Goal: Transaction & Acquisition: Purchase product/service

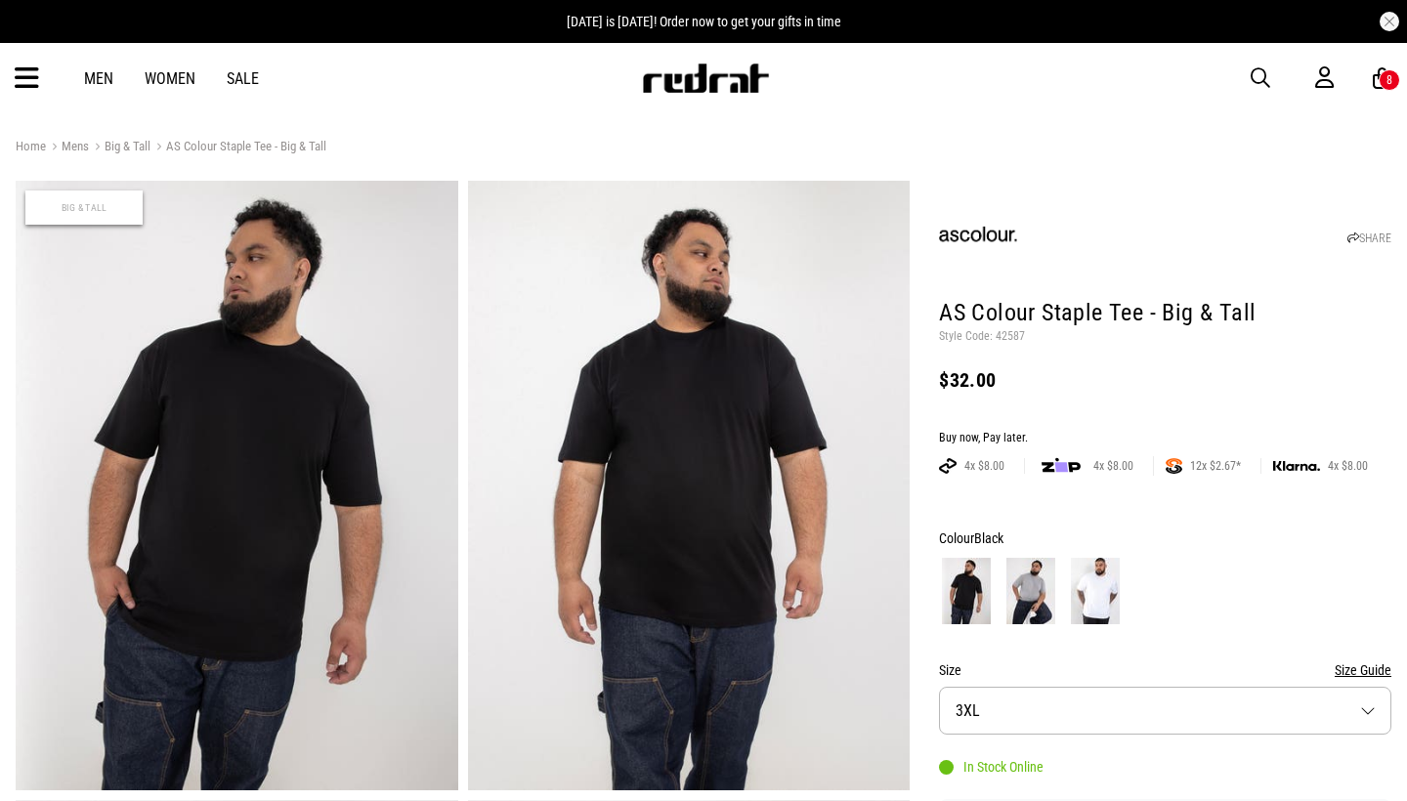
click at [1380, 80] on div "8" at bounding box center [1390, 80] width 22 height 22
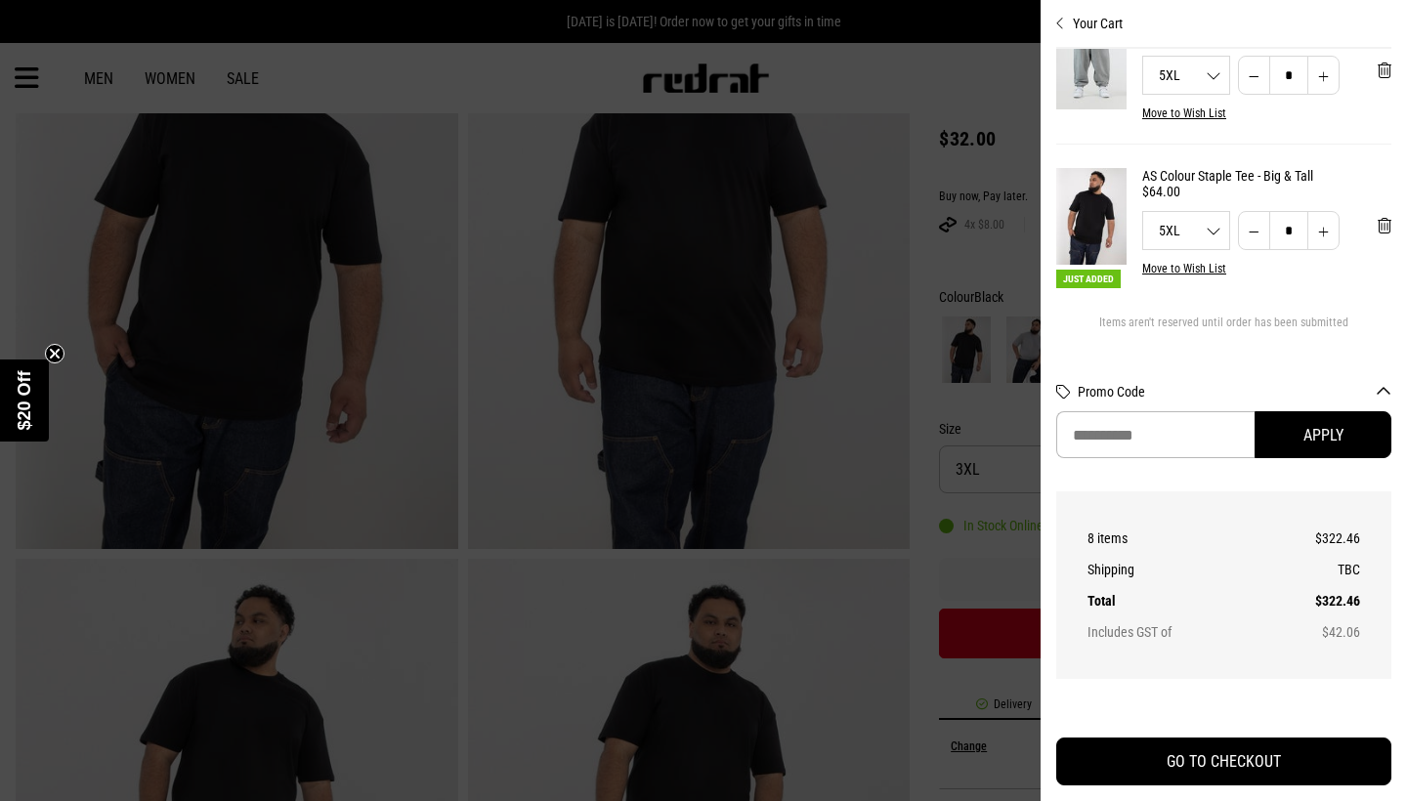
scroll to position [681, 0]
click at [1257, 233] on button "Decrease quantity" at bounding box center [1254, 230] width 32 height 39
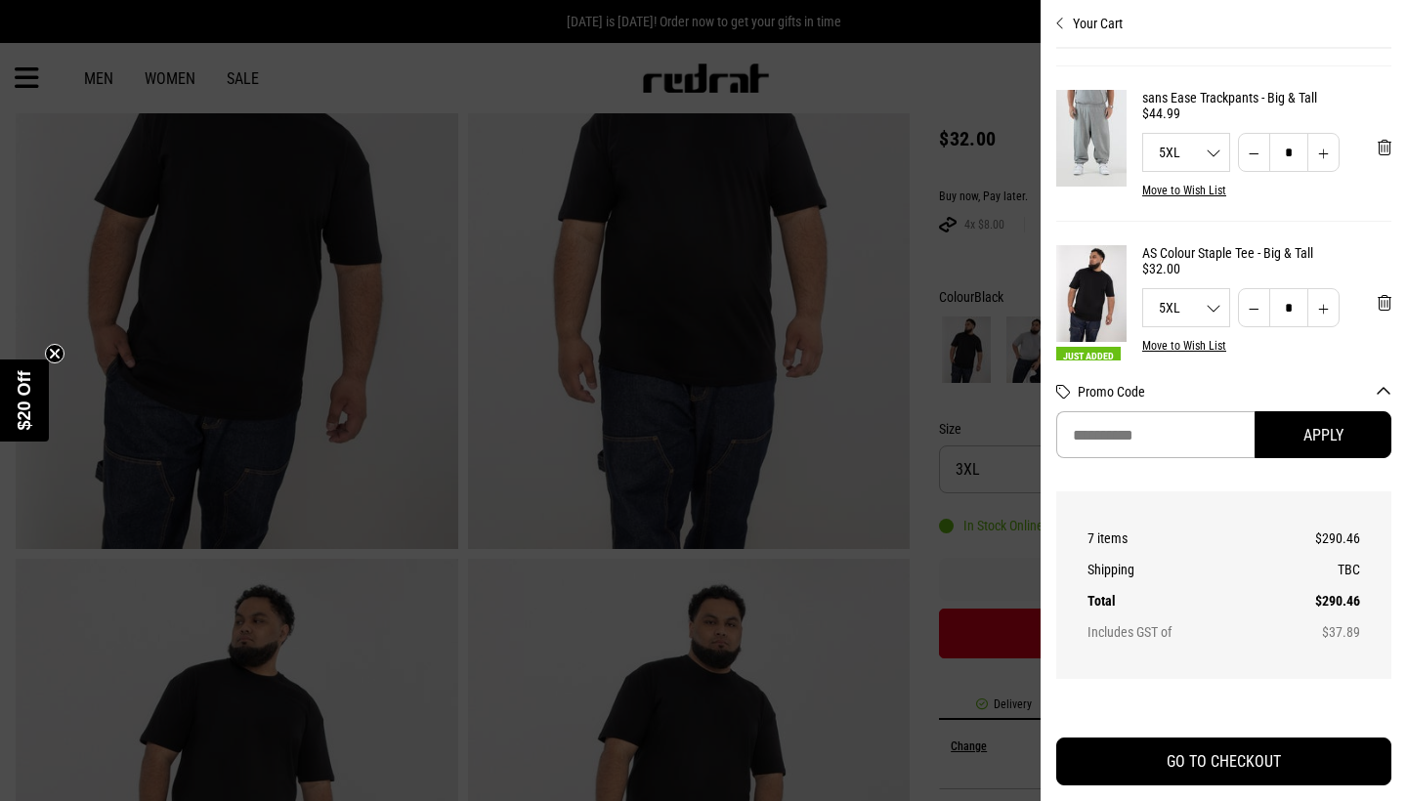
type input "*"
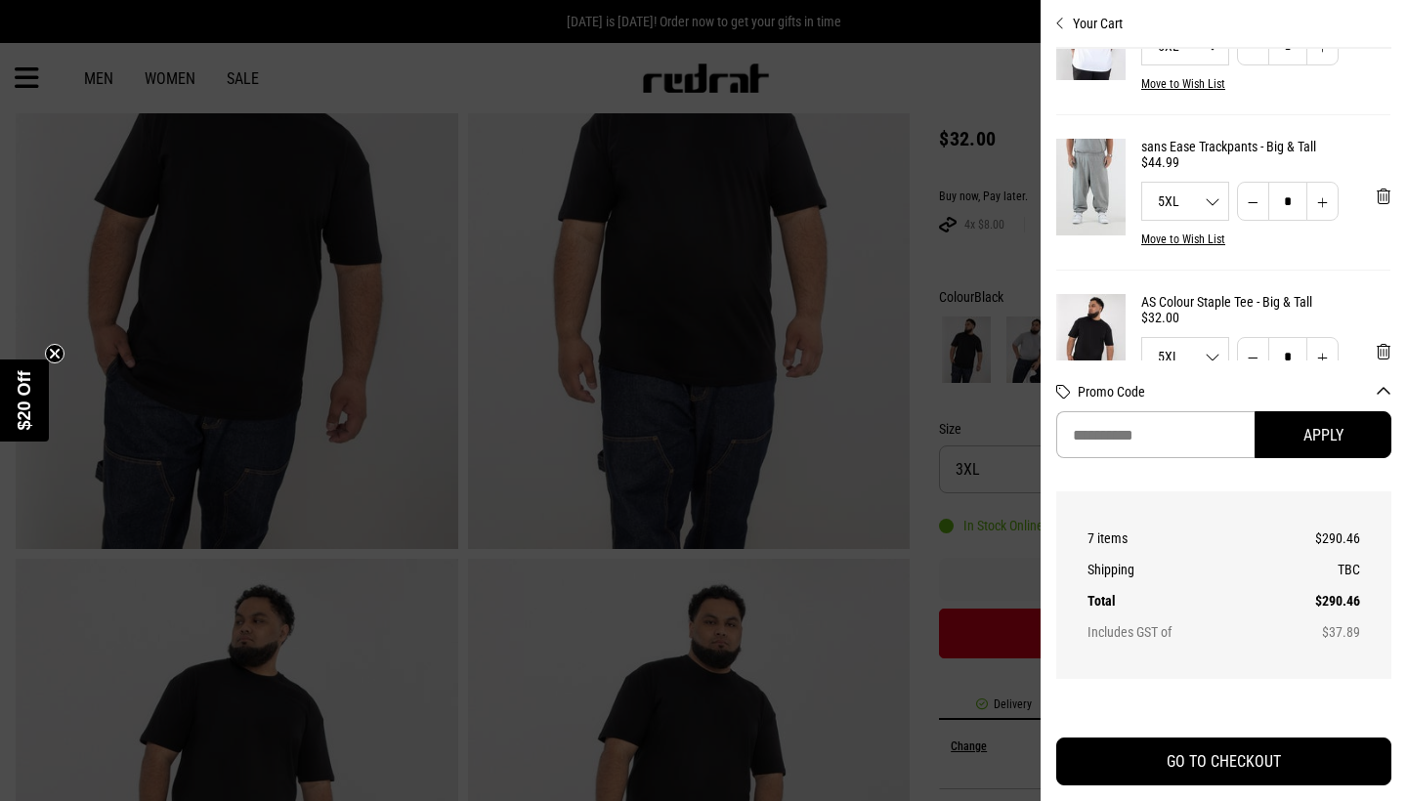
scroll to position [538, 1]
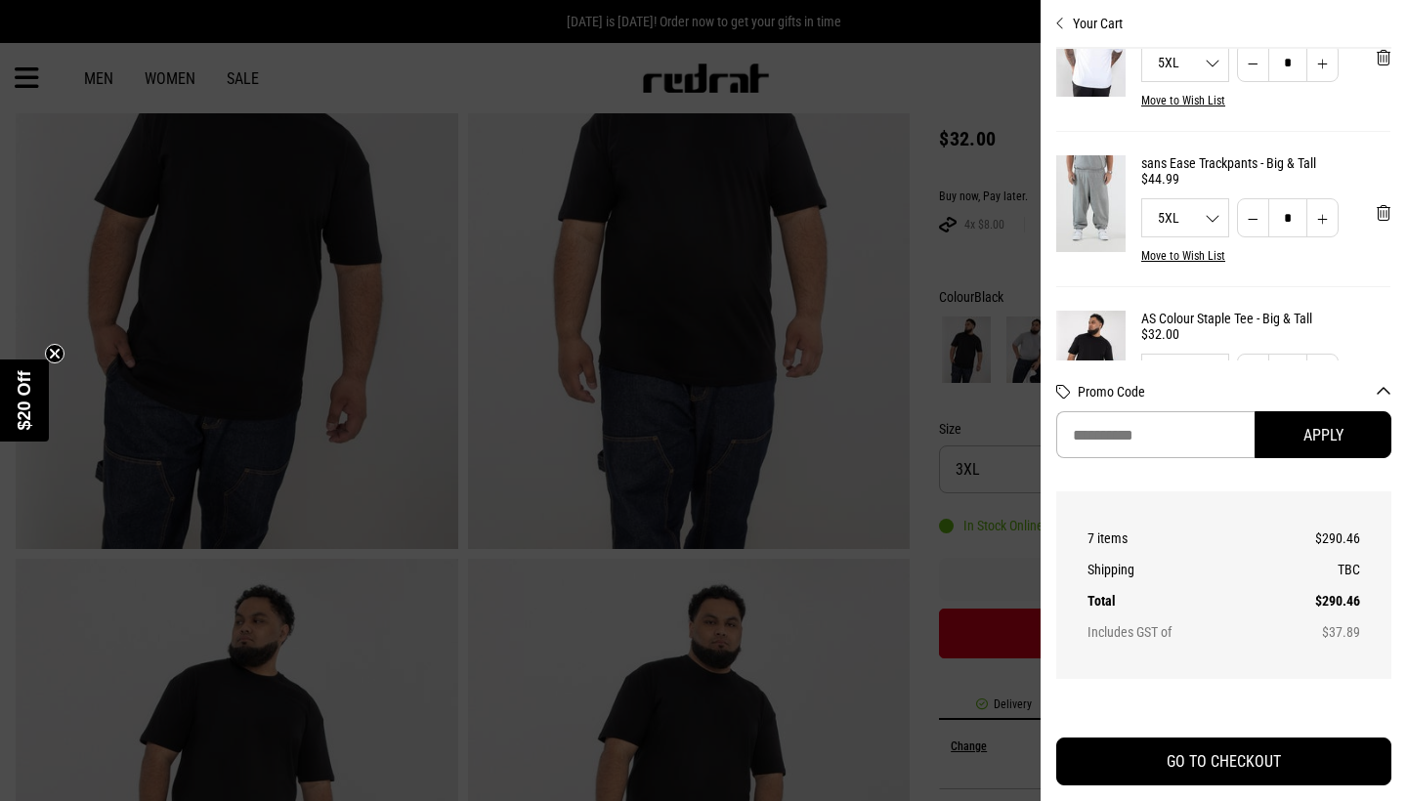
click at [1252, 209] on button "Decrease quantity" at bounding box center [1253, 217] width 32 height 39
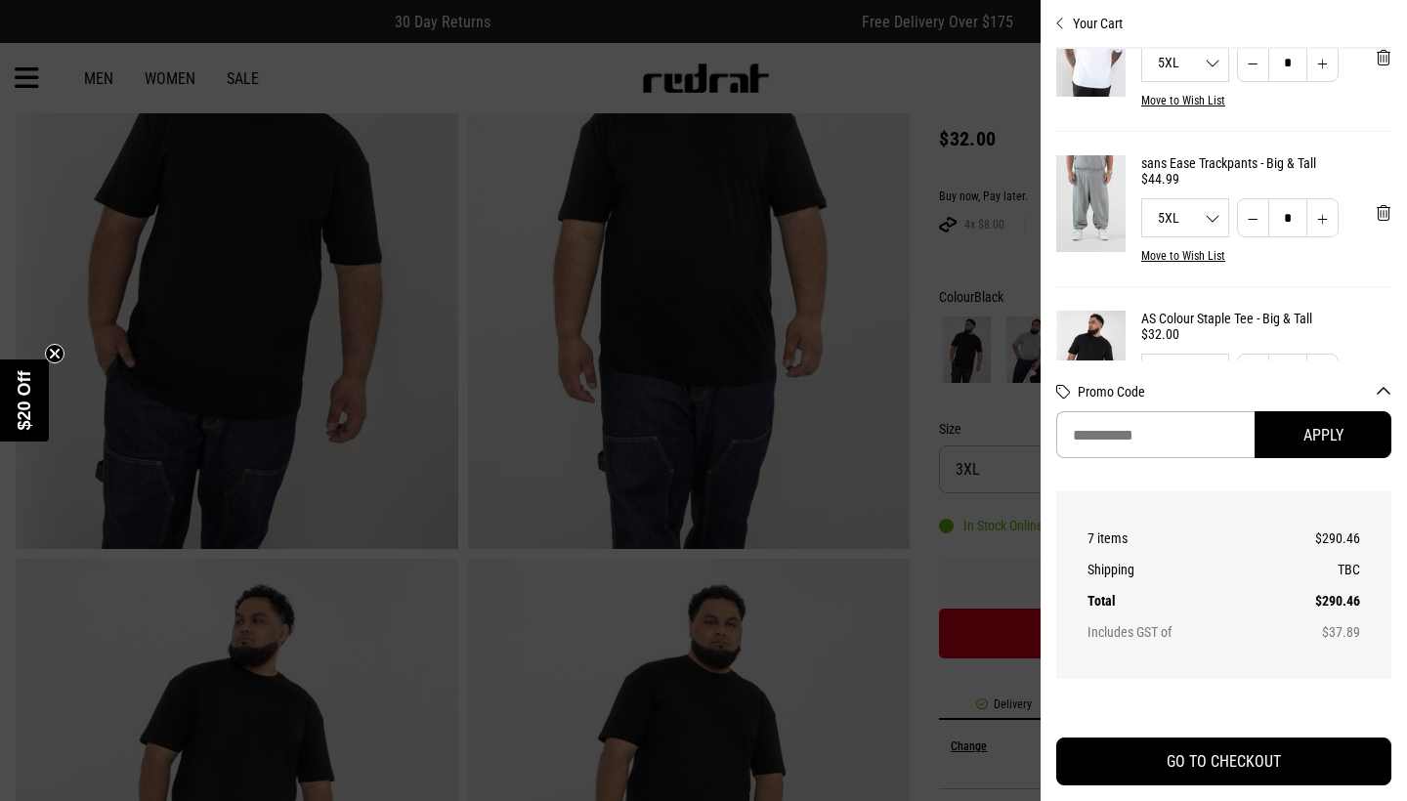
drag, startPoint x: 1228, startPoint y: 177, endPoint x: 1310, endPoint y: 215, distance: 89.6
click at [1310, 215] on div "sans Ease Trackpants - Big & Tall $44.99 5XL 3XL 4XL 5XL *** *** *** * Move to …" at bounding box center [1265, 209] width 249 height 108
click at [1309, 251] on div "Move to Wish List" at bounding box center [1265, 256] width 249 height 14
drag, startPoint x: 1174, startPoint y: 215, endPoint x: 1122, endPoint y: 215, distance: 51.8
click at [1122, 215] on div "sans Ease Trackpants - Big & Tall $44.99 5XL 3XL 4XL 5XL *** *** *** * Move to …" at bounding box center [1222, 209] width 335 height 155
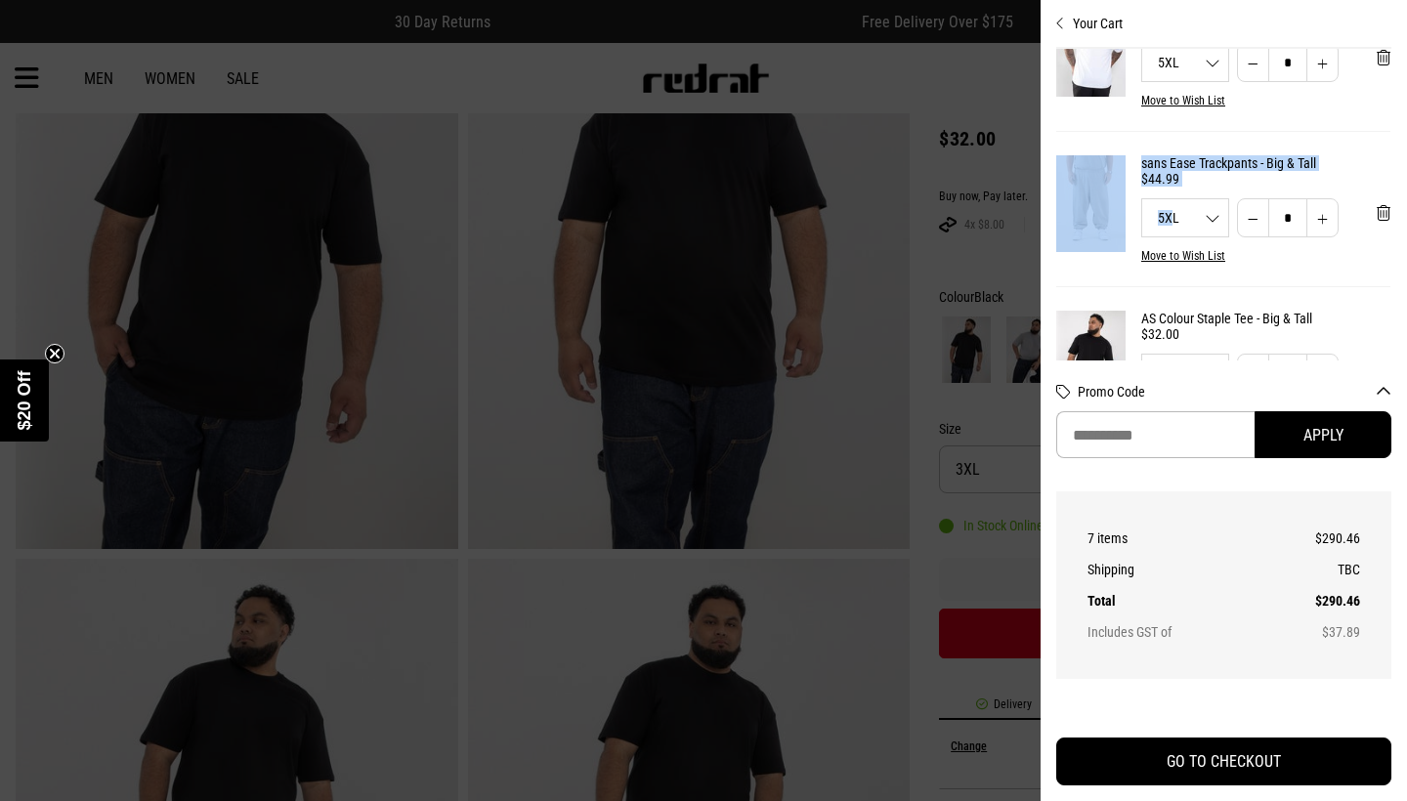
click at [1164, 175] on div "$44.99" at bounding box center [1265, 179] width 249 height 16
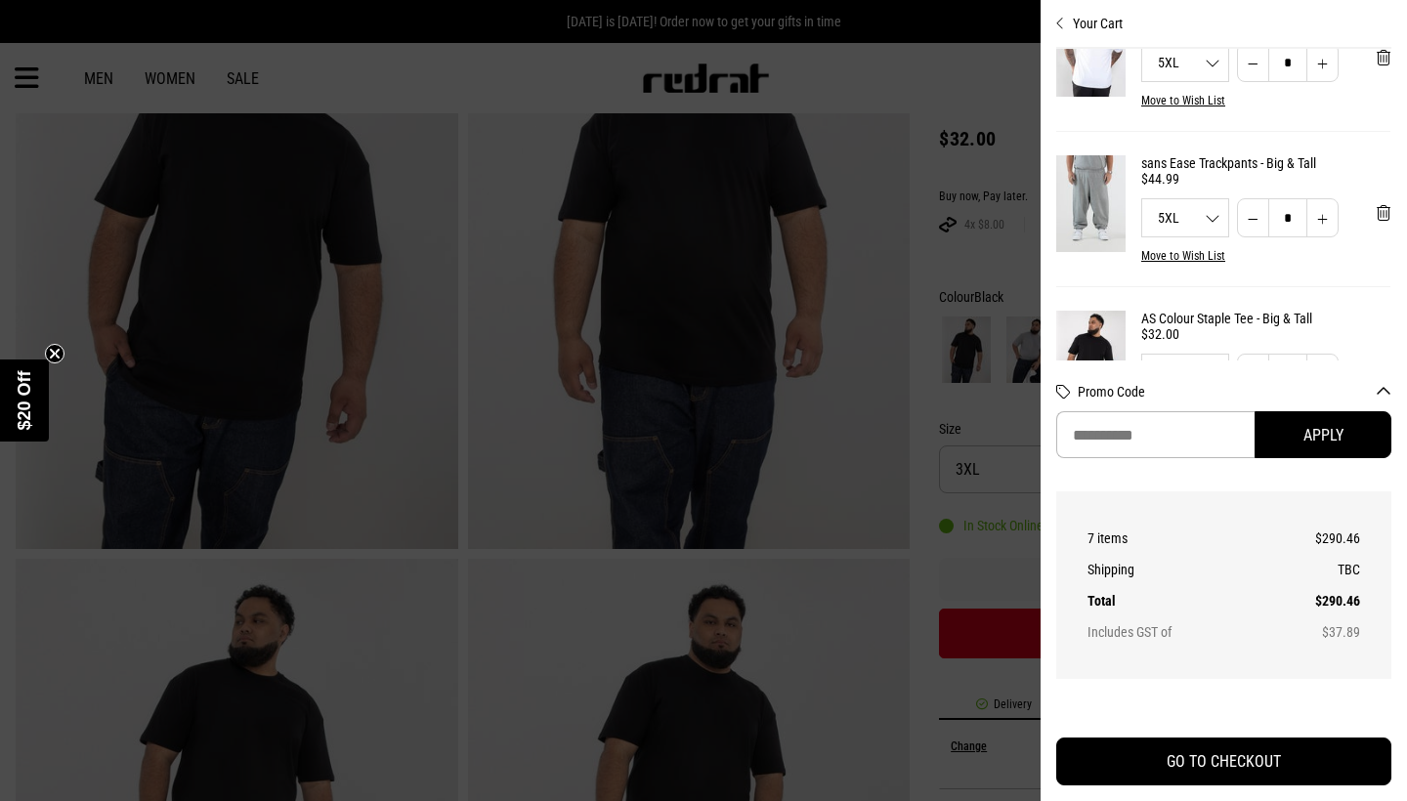
click at [1253, 213] on button "Decrease quantity" at bounding box center [1253, 217] width 32 height 39
click at [1195, 228] on div "5XL 3XL 4XL 5XL *** *** ***" at bounding box center [1185, 217] width 88 height 39
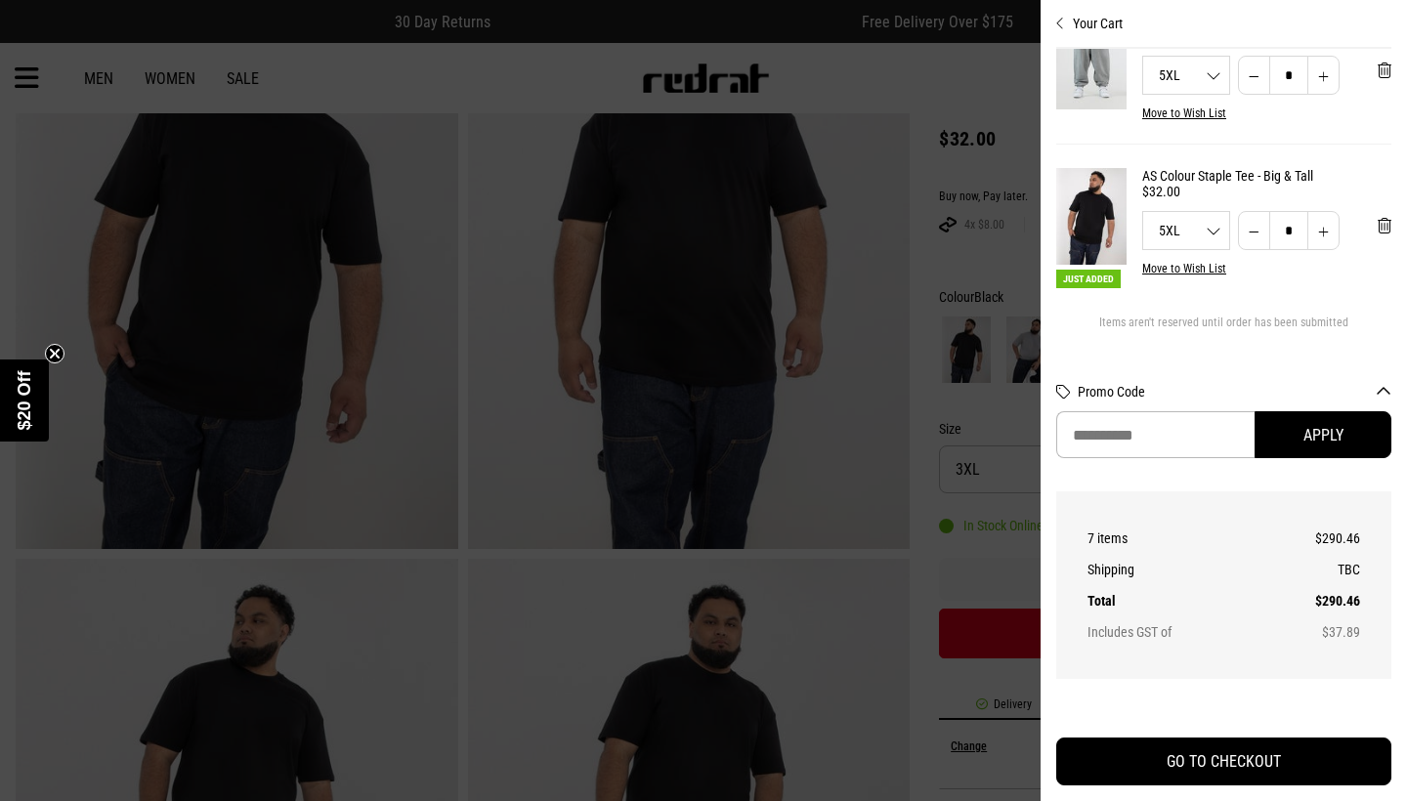
scroll to position [681, 0]
click at [1056, 21] on icon "Close cart preview" at bounding box center [1060, 24] width 9 height 16
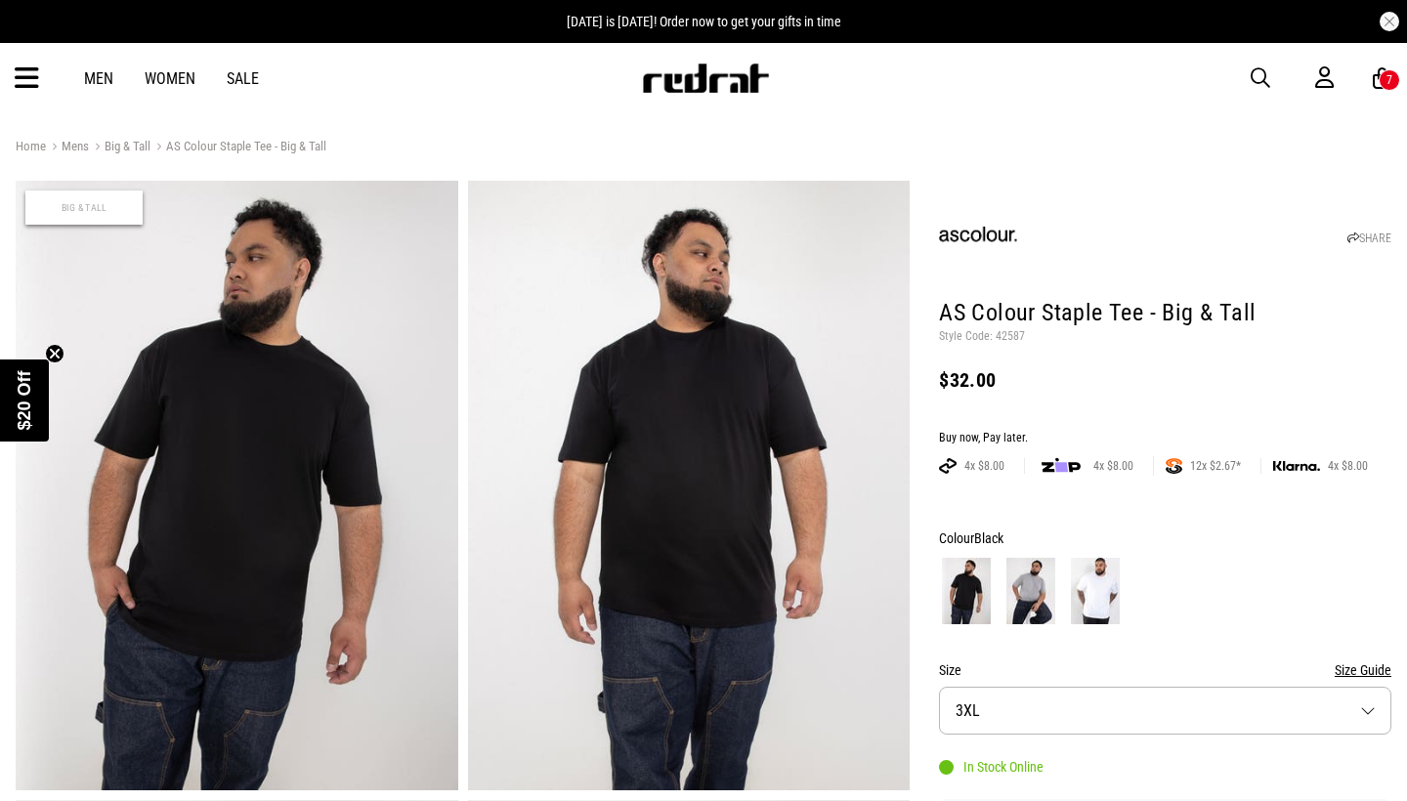
scroll to position [0, 0]
